Goal: Navigation & Orientation: Find specific page/section

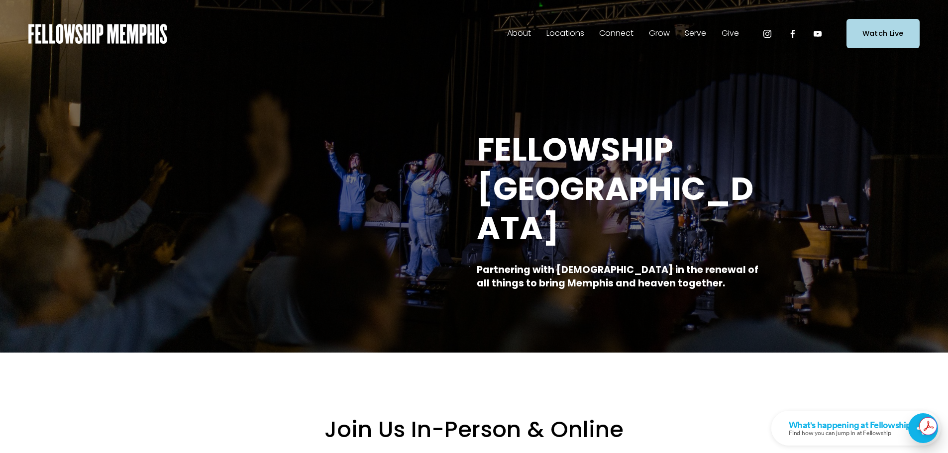
click at [0, 0] on span "Events" at bounding box center [0, 0] width 0 height 0
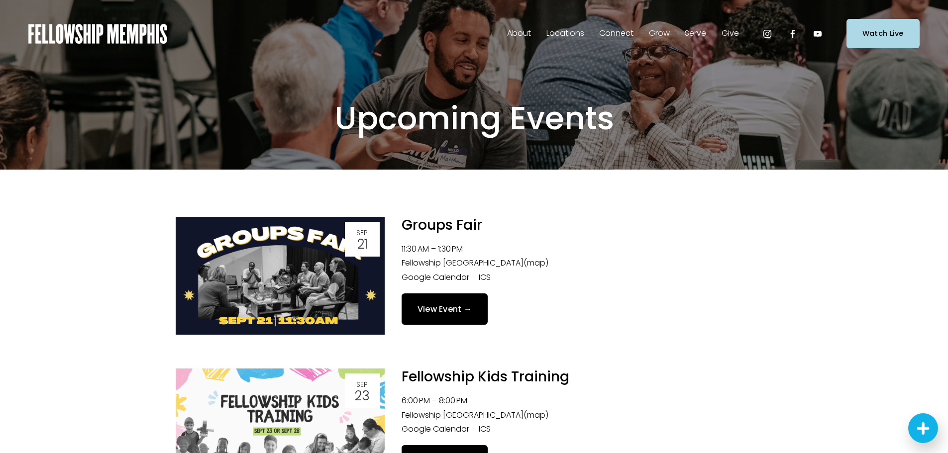
click at [0, 0] on span "Staff" at bounding box center [0, 0] width 0 height 0
